Goal: Find specific page/section

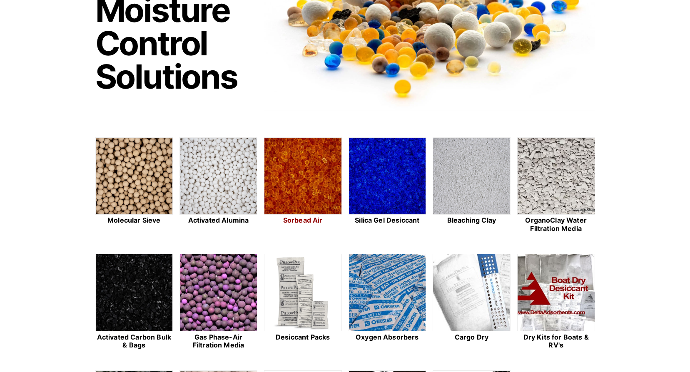
scroll to position [125, 0]
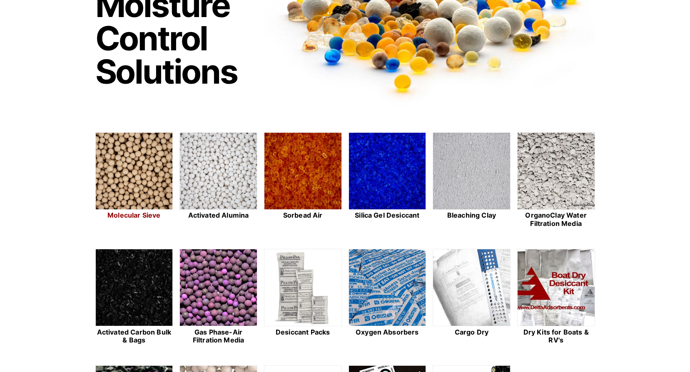
click at [133, 176] on img at bounding box center [134, 171] width 77 height 77
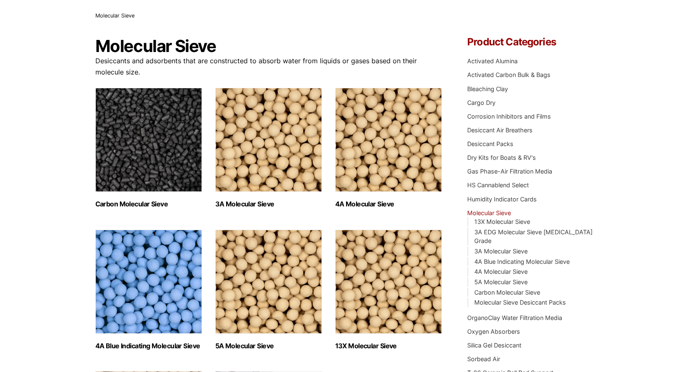
scroll to position [83, 0]
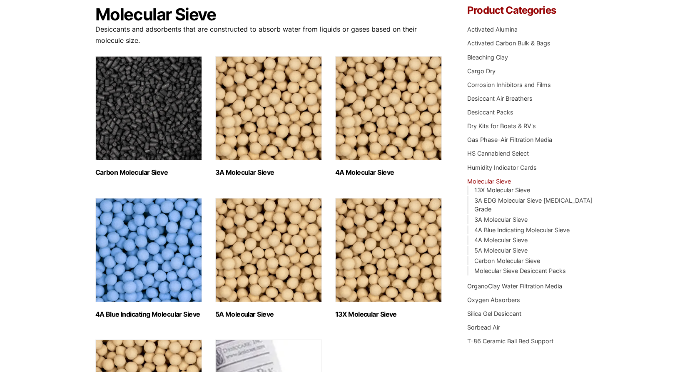
click at [262, 144] on img "Visit product category 3A Molecular Sieve" at bounding box center [268, 108] width 107 height 104
